Goal: Information Seeking & Learning: Learn about a topic

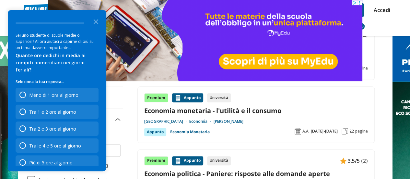
scroll to position [81, 0]
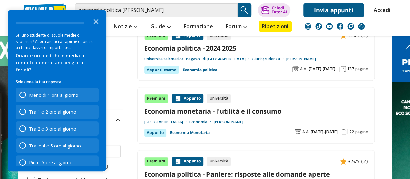
click at [97, 21] on icon "Close the survey" at bounding box center [96, 21] width 13 height 13
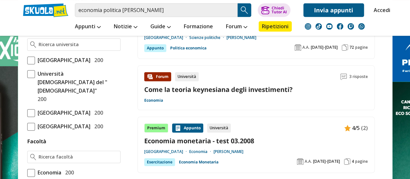
scroll to position [285, 0]
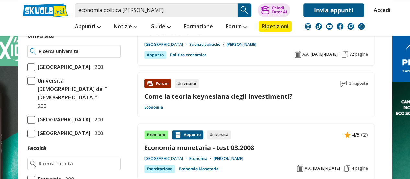
click at [57, 49] on input "Università" at bounding box center [78, 51] width 79 height 6
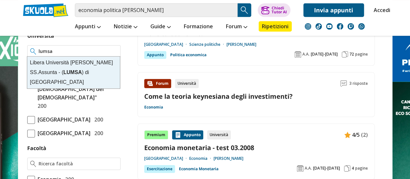
click at [60, 64] on div "Libera Università Maria SS.Assunta - ( LUMSA ) di Roma" at bounding box center [73, 72] width 93 height 32
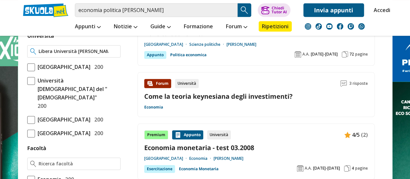
type input "Libera Università [PERSON_NAME] SS.Assunta - (LUMSA) di [GEOGRAPHIC_DATA]"
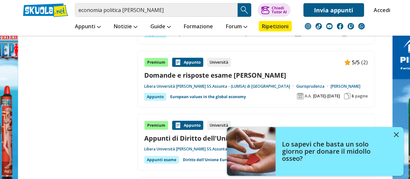
scroll to position [909, 0]
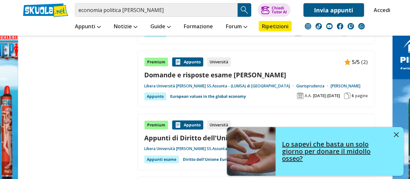
click at [395, 134] on img at bounding box center [396, 134] width 5 height 5
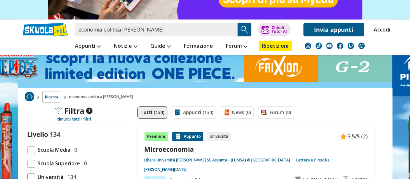
scroll to position [65, 0]
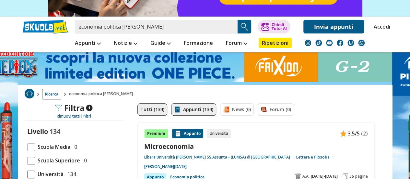
click at [187, 103] on link "Appunti (134)" at bounding box center [193, 109] width 45 height 12
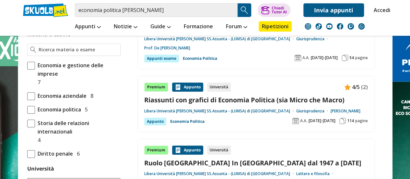
scroll to position [186, 0]
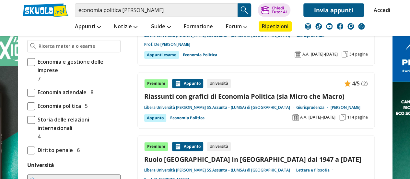
click at [30, 105] on span at bounding box center [31, 106] width 8 height 8
click at [27, 106] on input "Economia politica 5" at bounding box center [27, 106] width 0 height 0
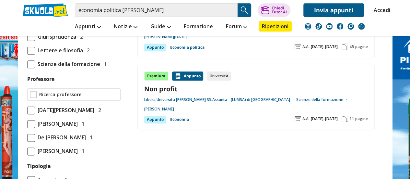
scroll to position [329, 0]
